Goal: Information Seeking & Learning: Learn about a topic

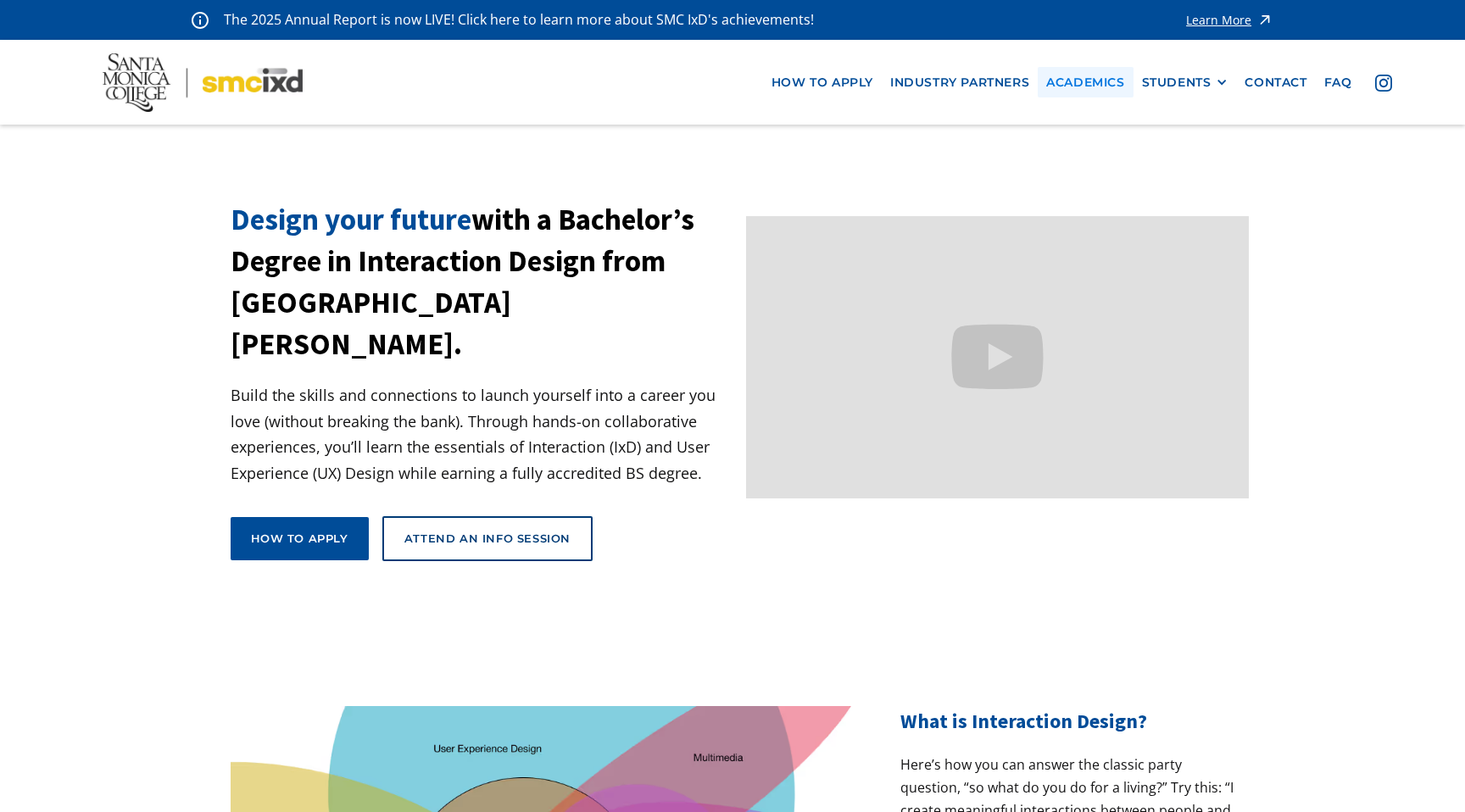
click at [1098, 78] on link "Academics" at bounding box center [1085, 82] width 95 height 32
click at [1086, 70] on link "Academics" at bounding box center [1085, 82] width 95 height 32
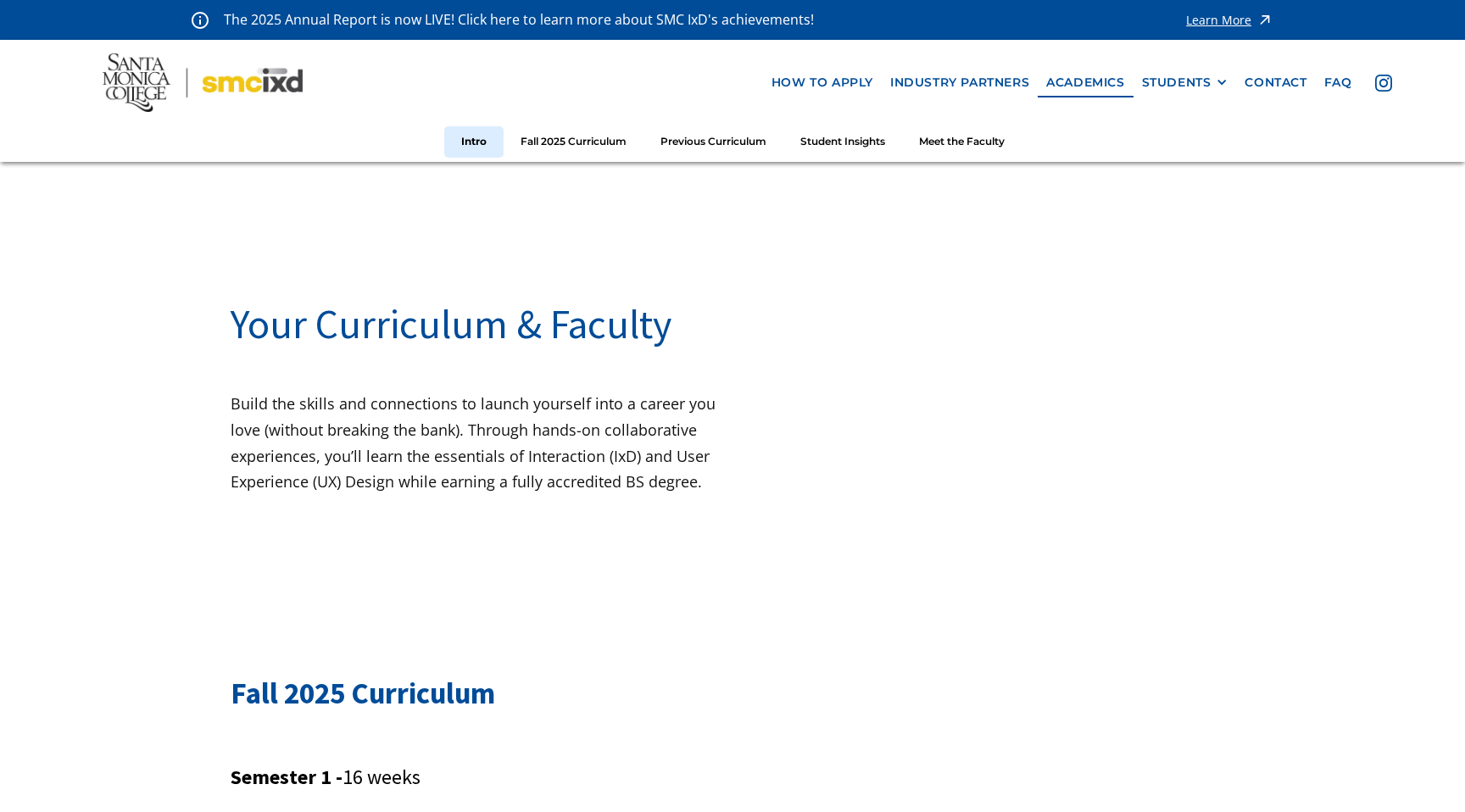
click at [157, 78] on img at bounding box center [202, 82] width 200 height 58
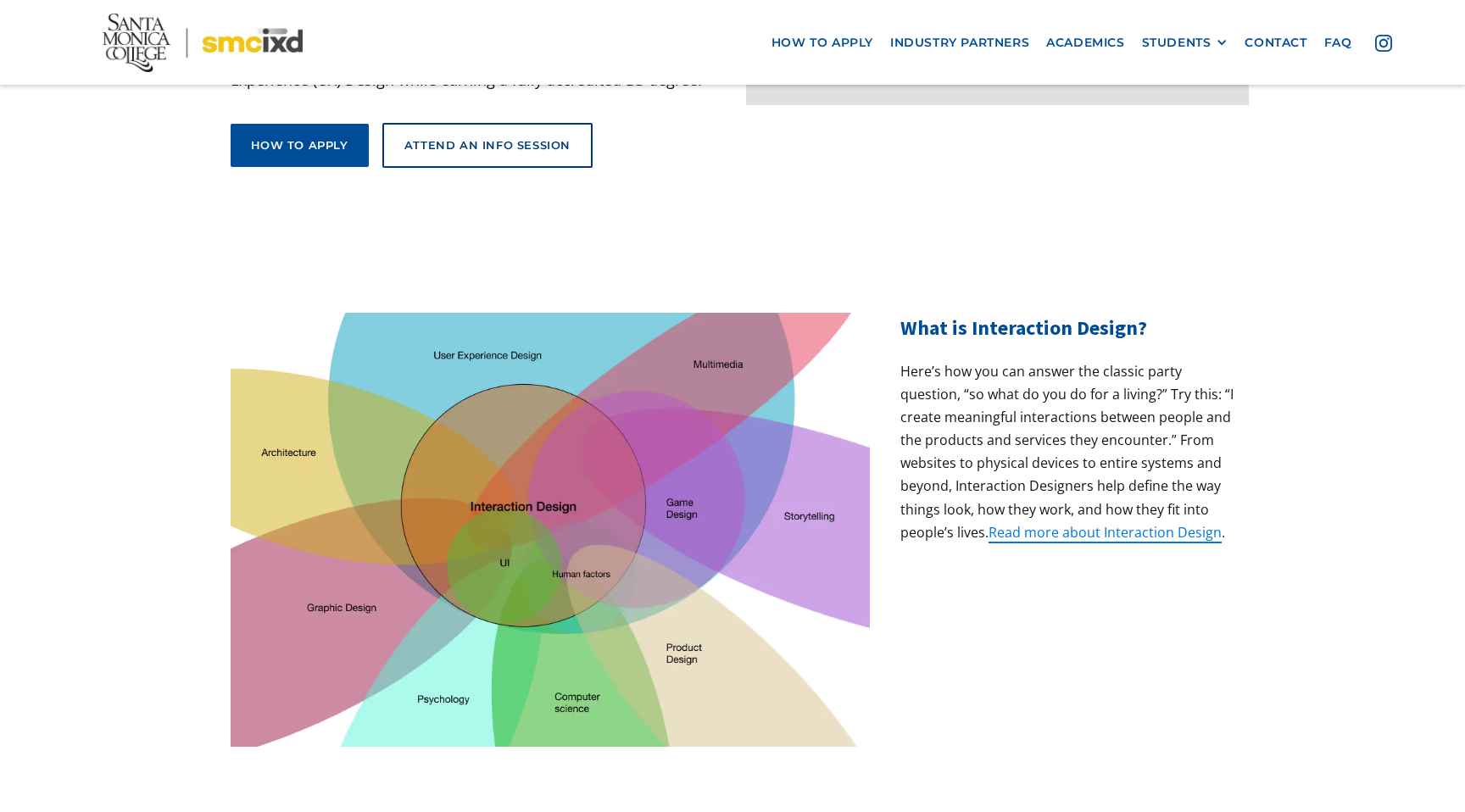
scroll to position [503, 0]
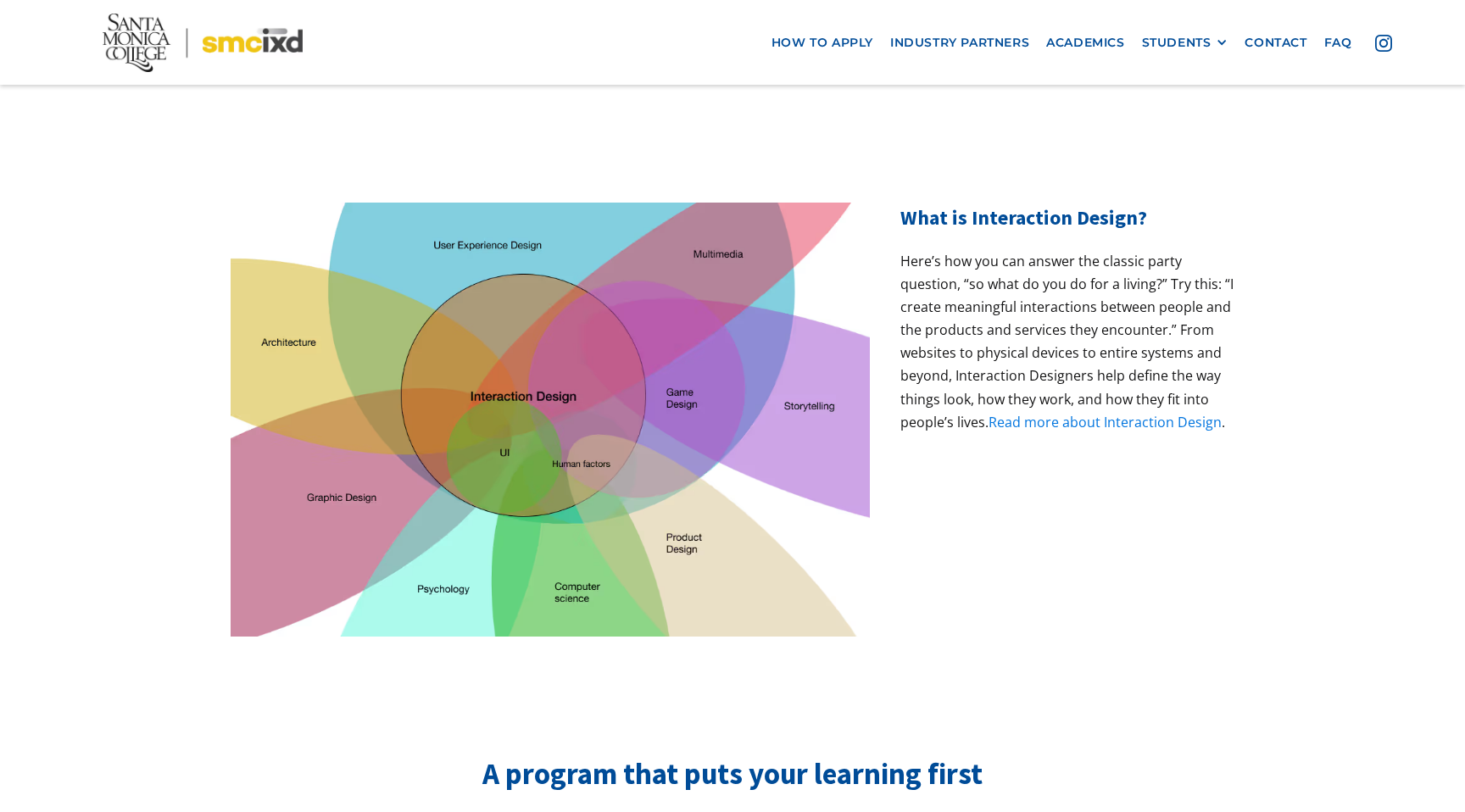
click at [1024, 413] on link "Read more about Interaction Design" at bounding box center [1105, 422] width 233 height 18
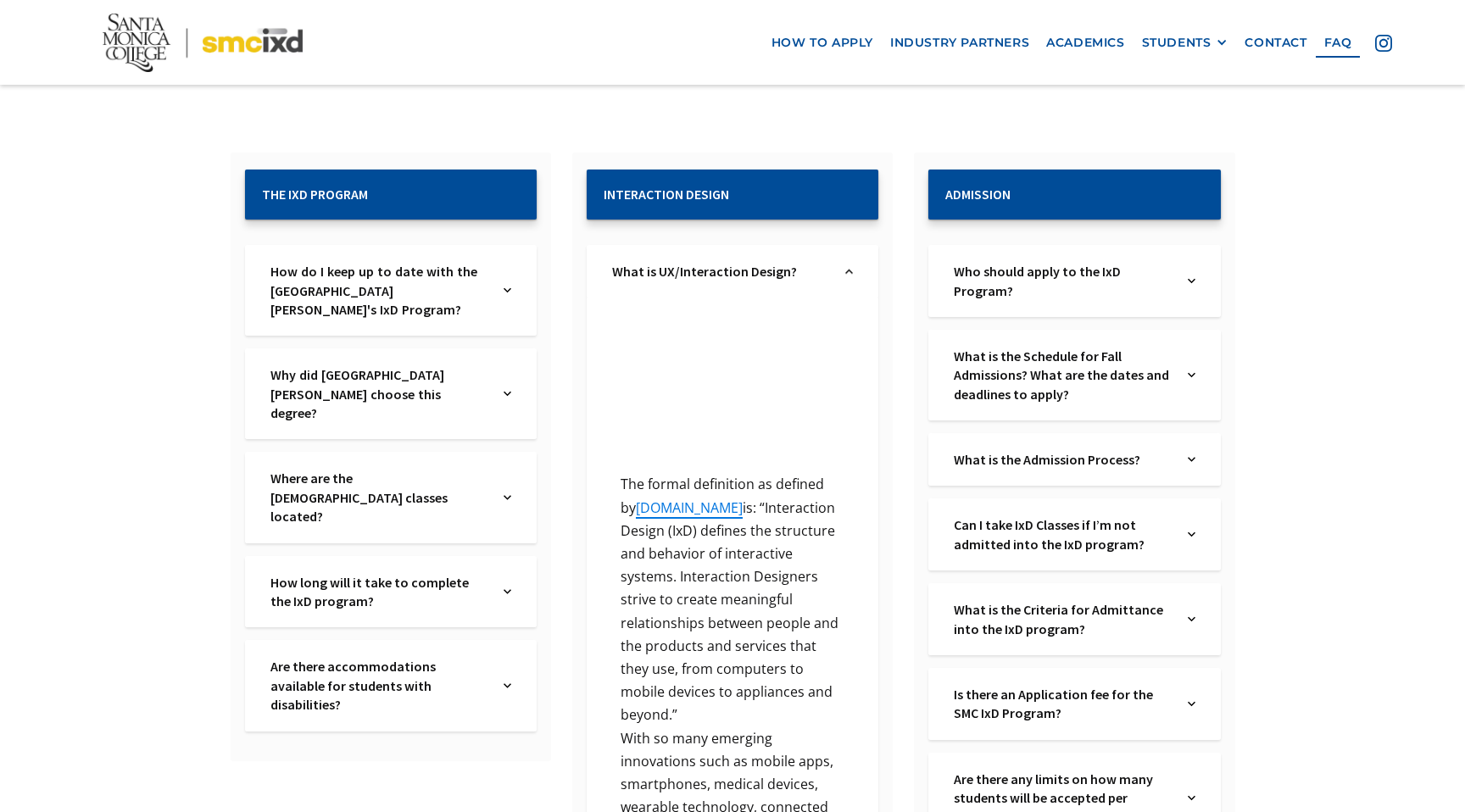
scroll to position [272, 0]
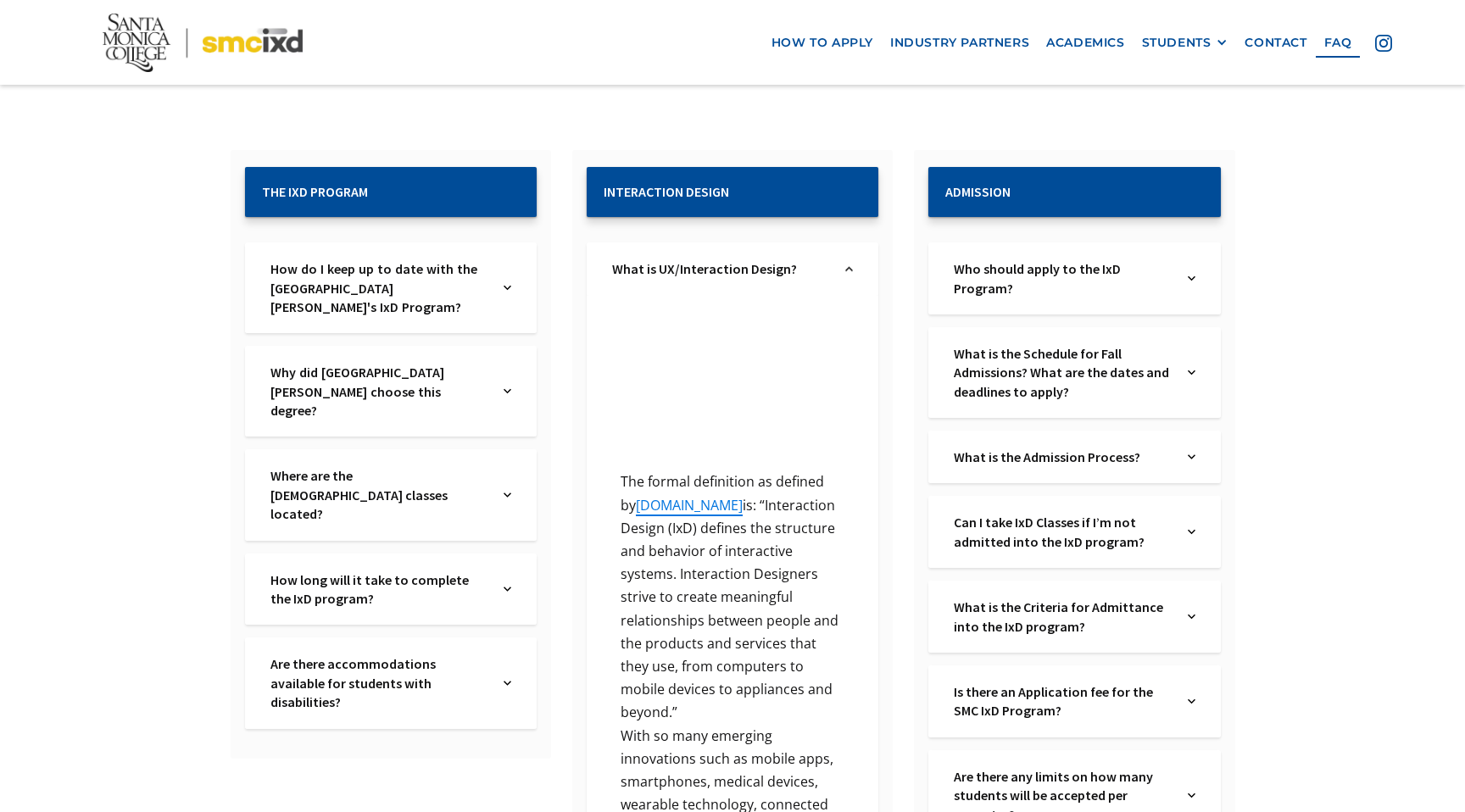
click at [515, 554] on div "How long will it take to complete the IxD program? Text Link" at bounding box center [390, 589] width 292 height 72
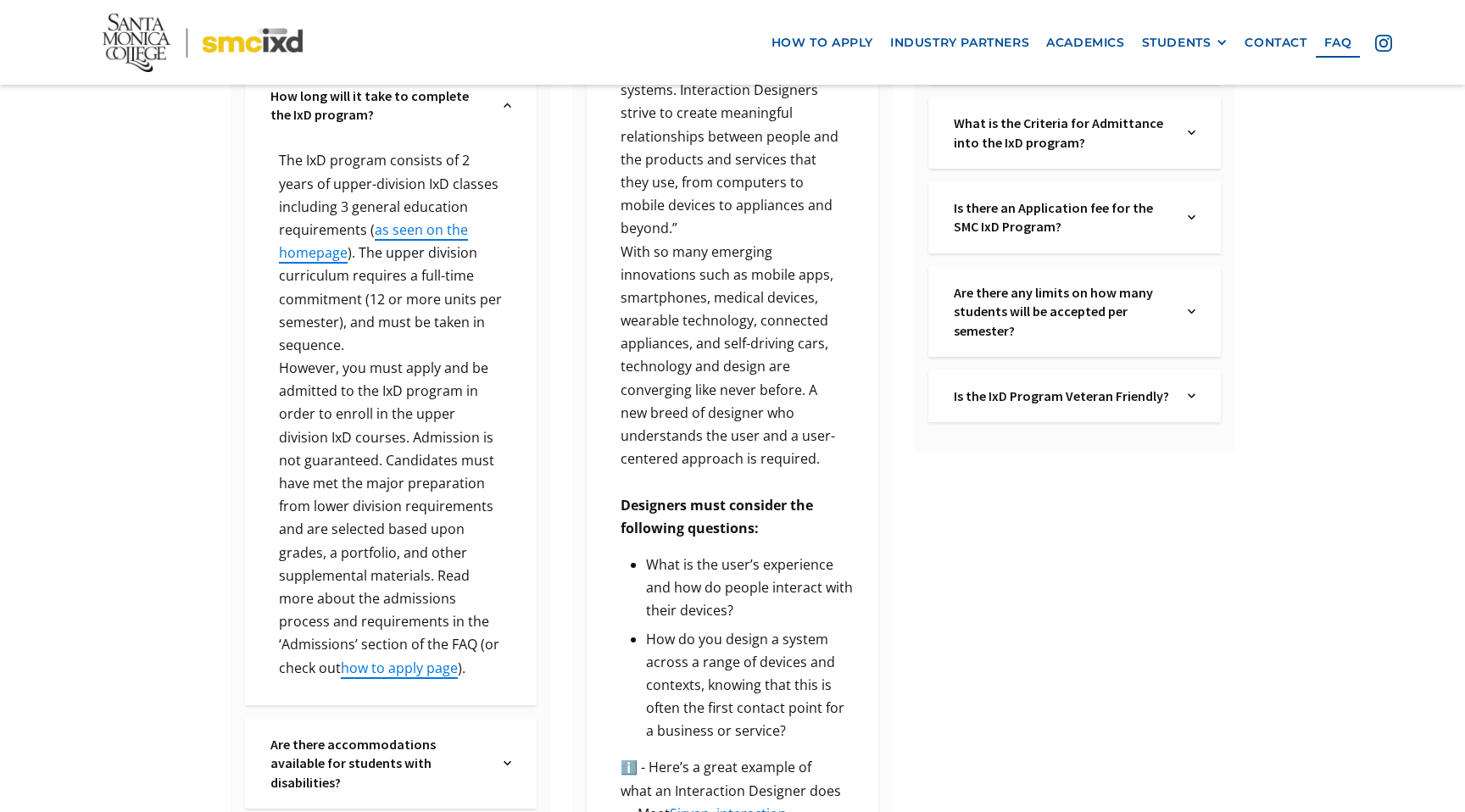
scroll to position [759, 0]
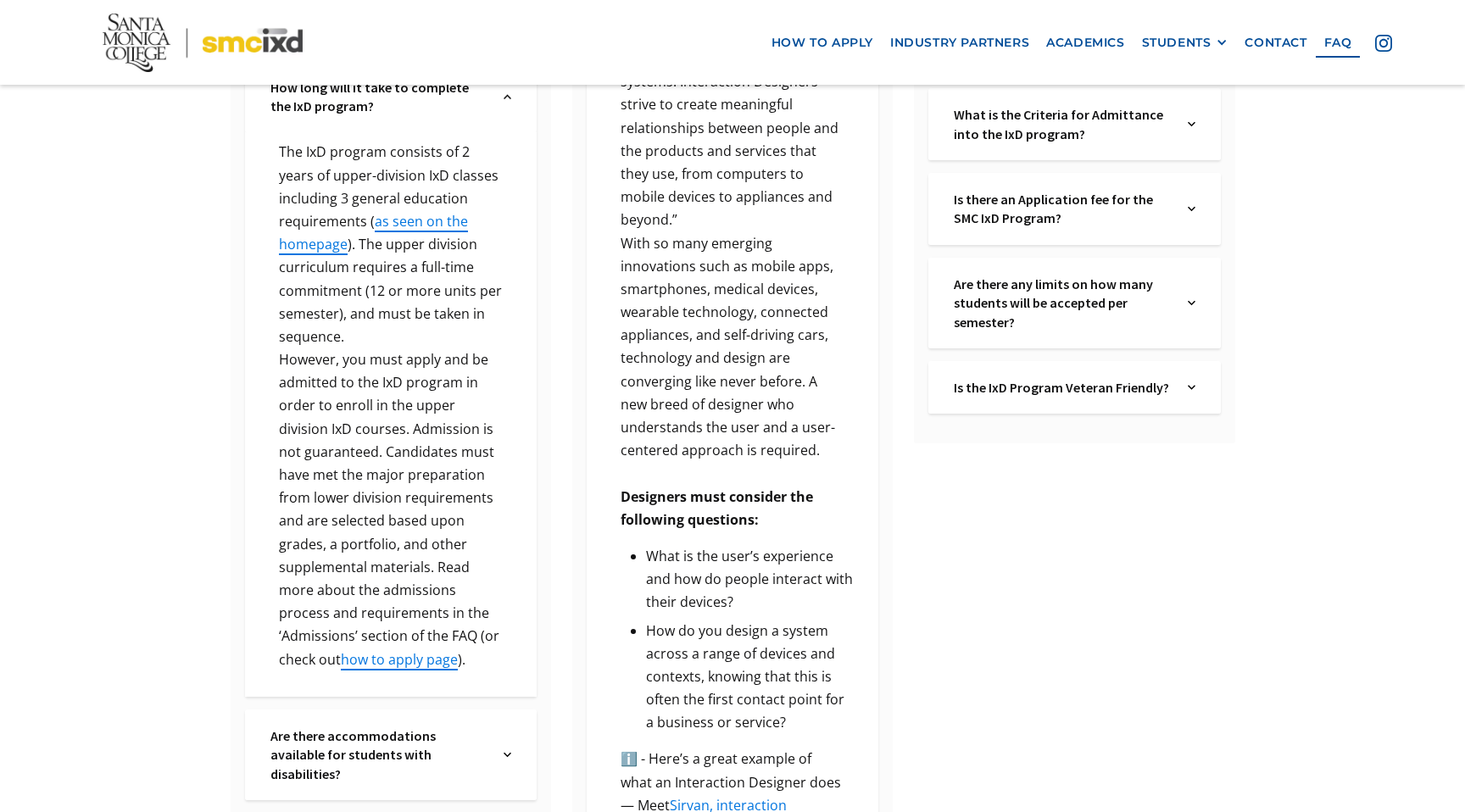
click at [392, 519] on p "However, you must apply and be admitted to the IxD program in order to enroll i…" at bounding box center [391, 510] width 241 height 323
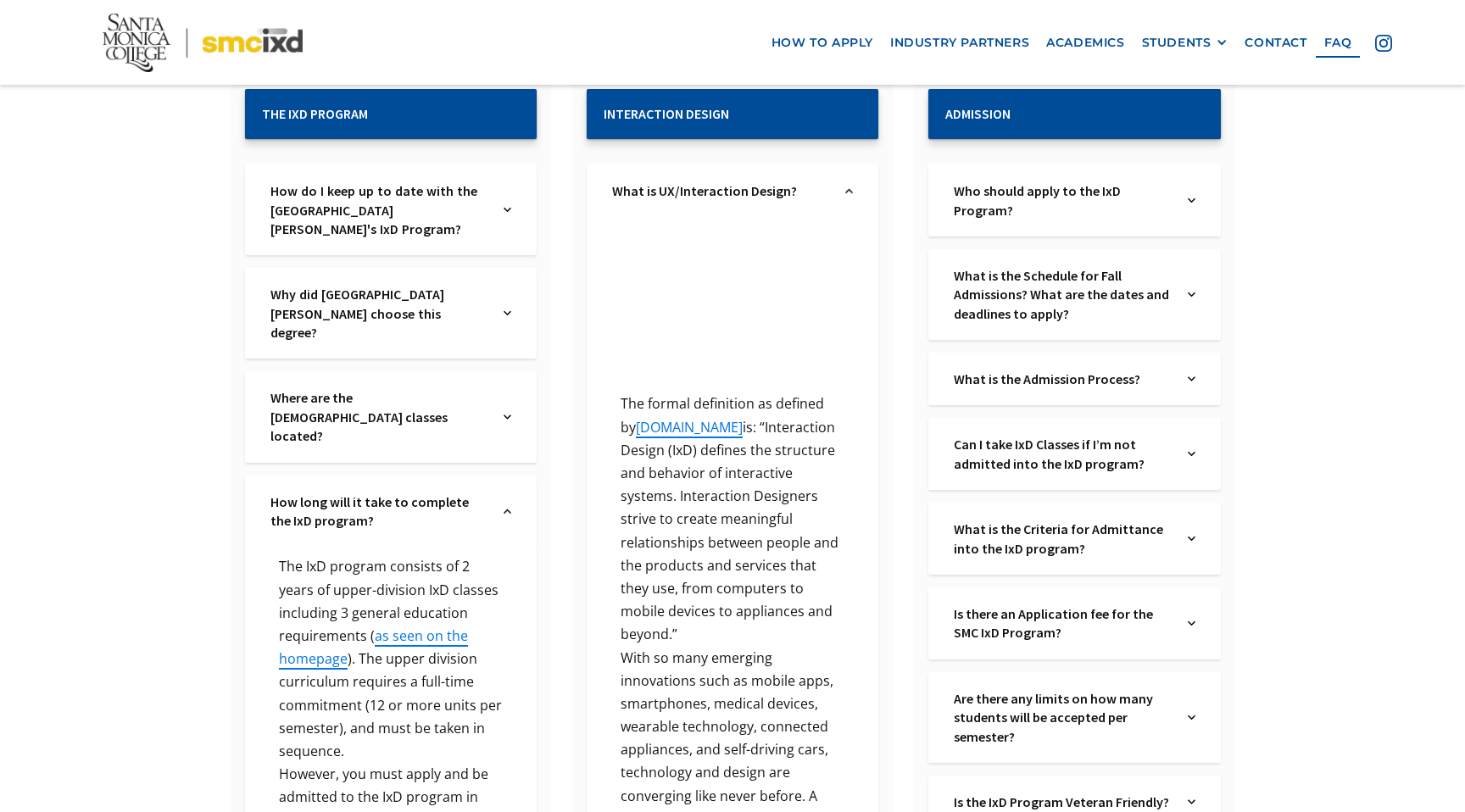
scroll to position [364, 0]
